Goal: Navigation & Orientation: Find specific page/section

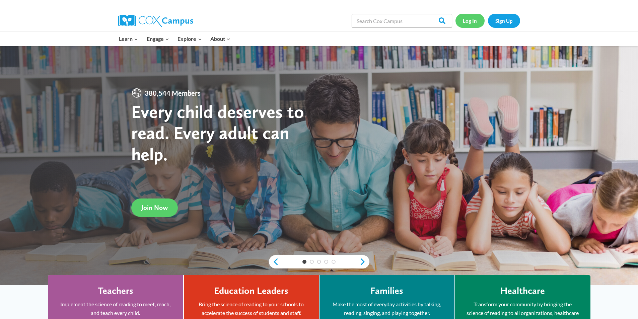
click at [472, 18] on link "Log In" at bounding box center [469, 21] width 29 height 14
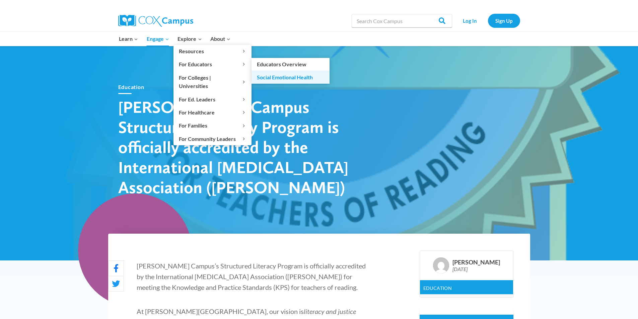
click at [278, 76] on link "Social Emotional Health" at bounding box center [290, 77] width 78 height 13
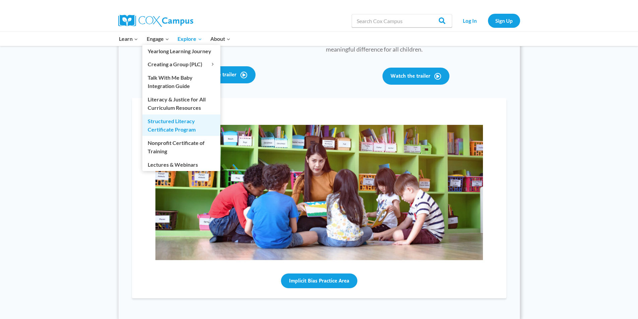
scroll to position [461, 0]
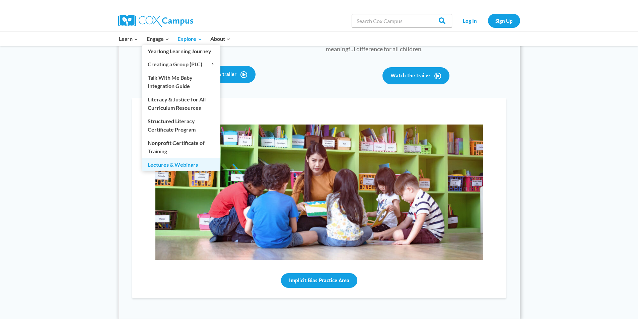
click at [156, 164] on link "Lectures & Webinars" at bounding box center [181, 164] width 78 height 13
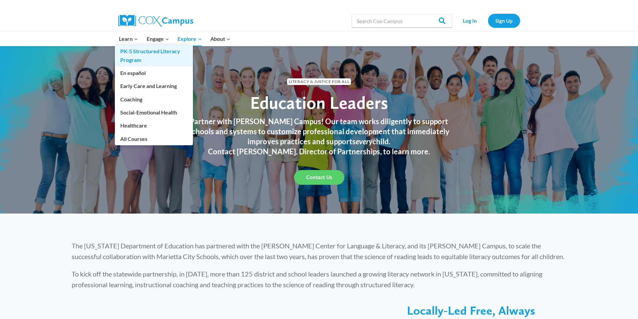
click at [129, 51] on link "PK-5 Structured Literacy Program" at bounding box center [154, 55] width 78 height 21
